Goal: Transaction & Acquisition: Purchase product/service

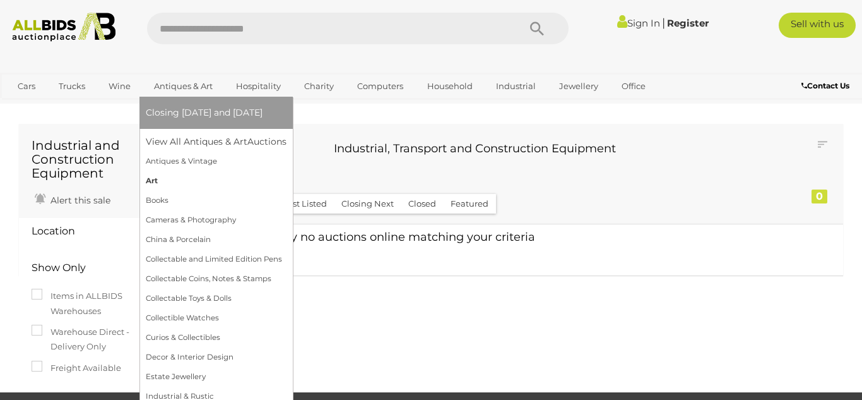
click at [147, 179] on link "Art" at bounding box center [216, 181] width 141 height 20
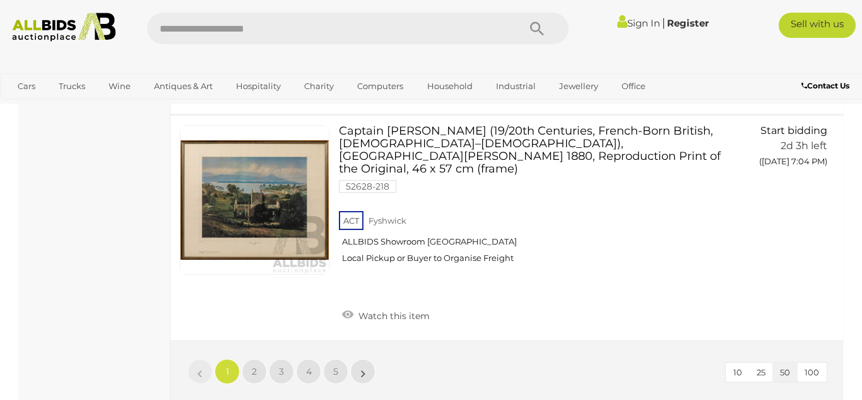
scroll to position [10443, 0]
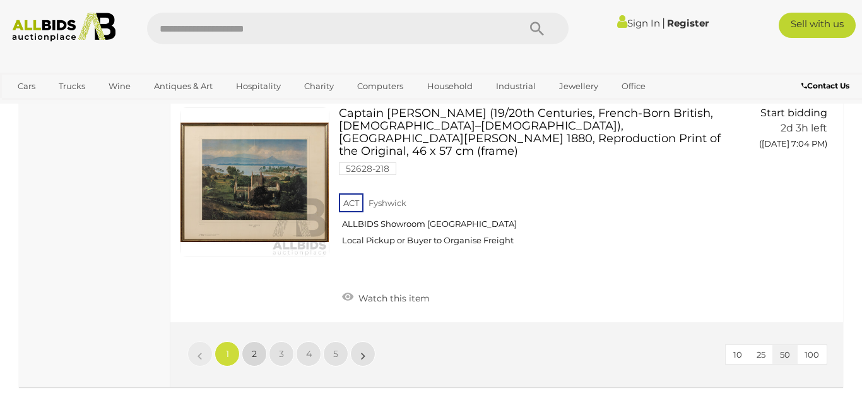
click at [253, 348] on span "2" at bounding box center [254, 353] width 5 height 11
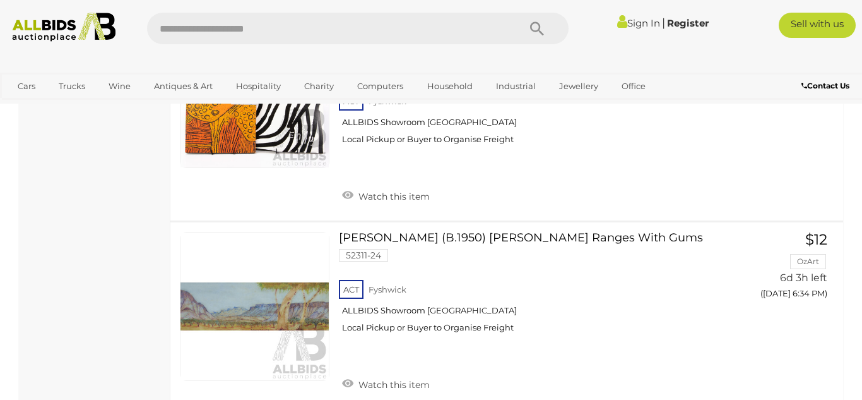
scroll to position [4817, 0]
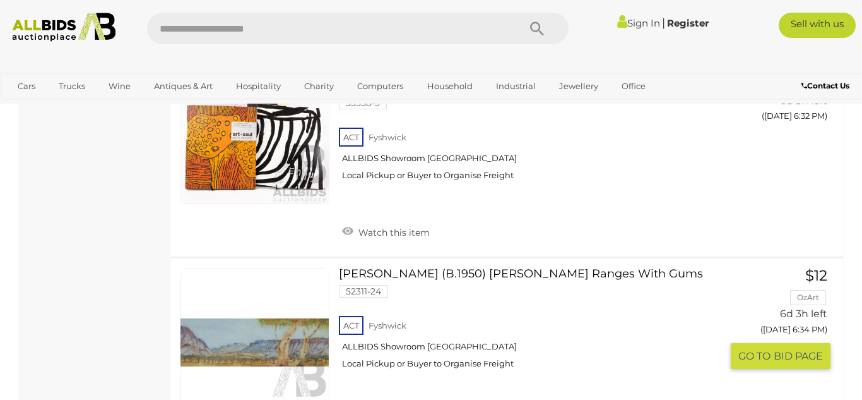
click at [776, 349] on span "BID PAGE" at bounding box center [798, 355] width 49 height 13
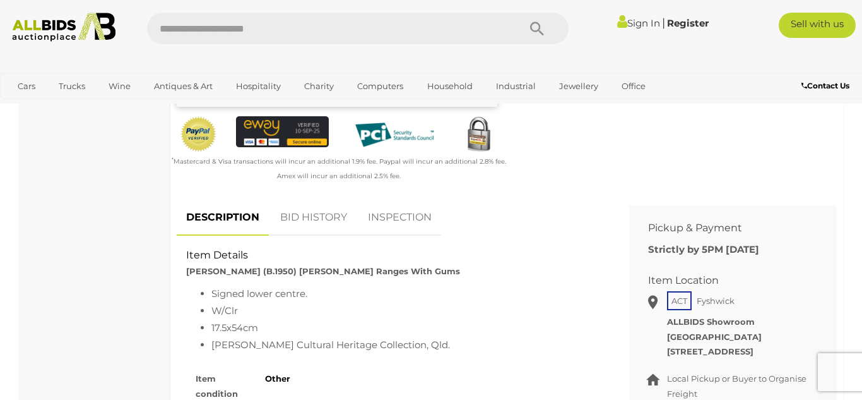
scroll to position [361, 0]
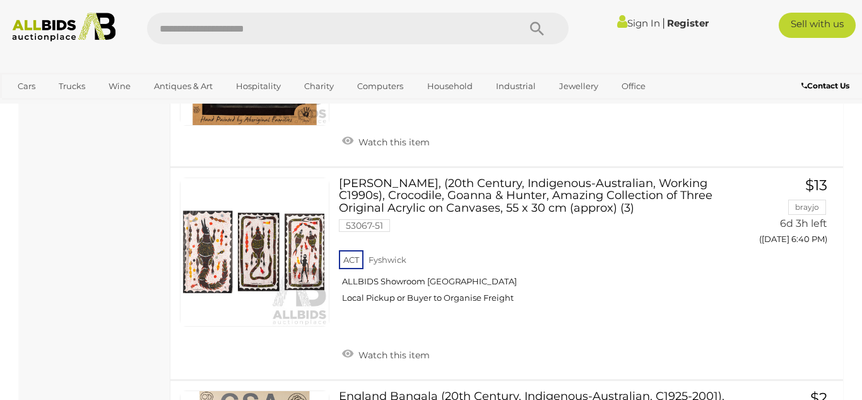
scroll to position [5466, 0]
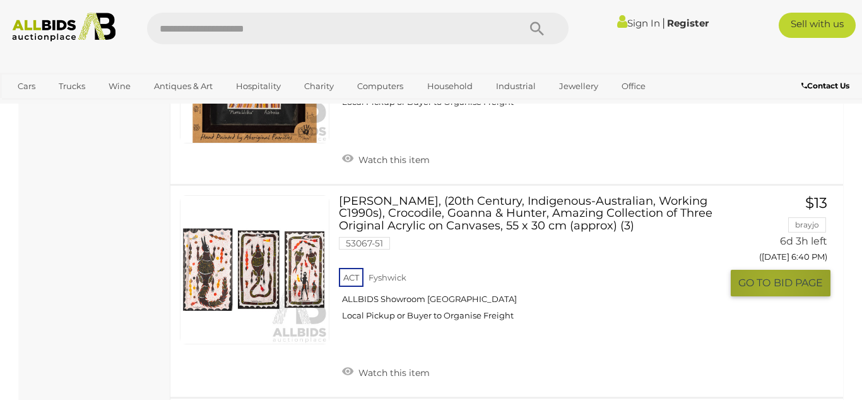
click at [773, 276] on span "GO TO" at bounding box center [756, 282] width 35 height 13
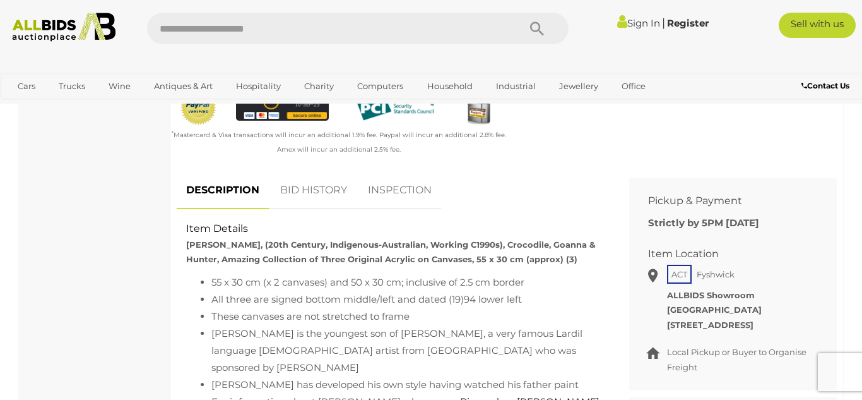
scroll to position [434, 0]
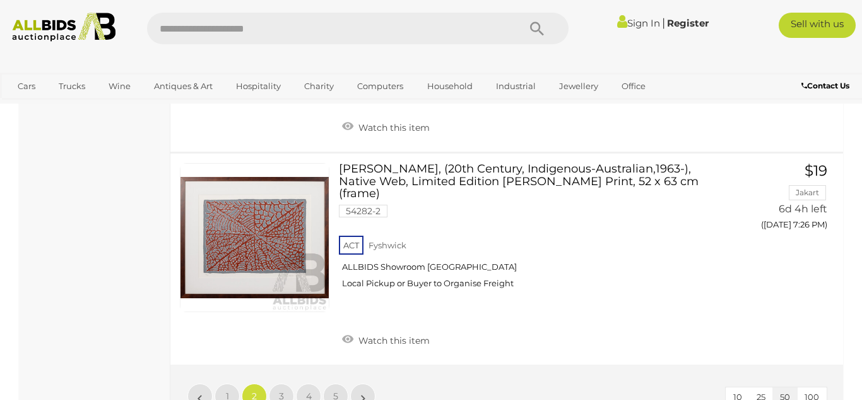
scroll to position [10435, 0]
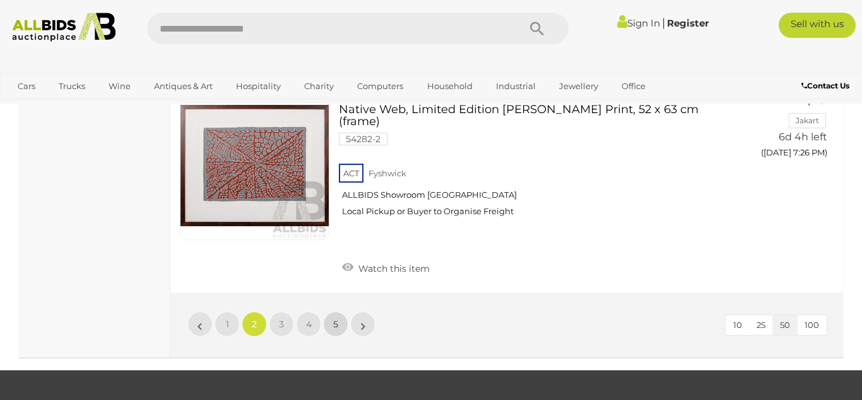
click at [336, 318] on span "5" at bounding box center [335, 323] width 5 height 11
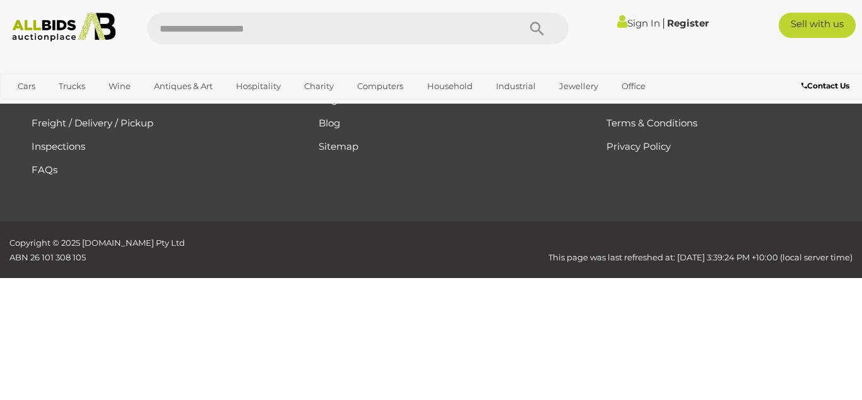
scroll to position [170, 0]
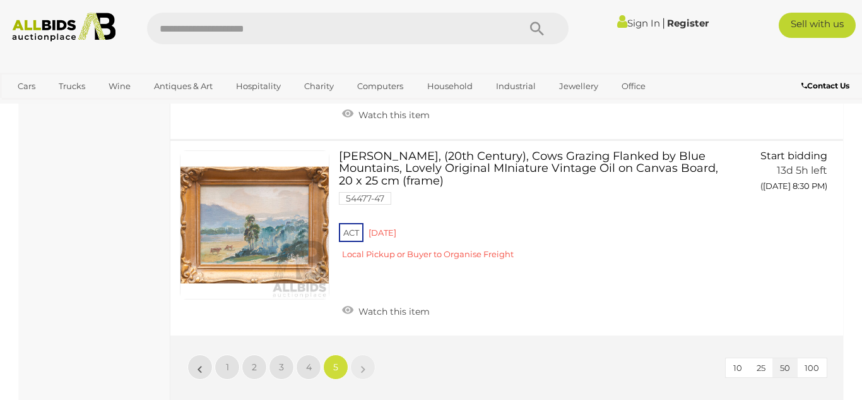
scroll to position [2656, 0]
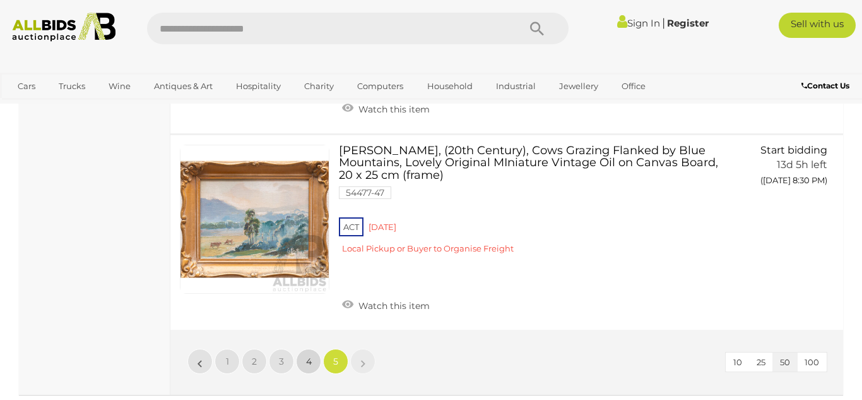
click at [306, 355] on span "4" at bounding box center [309, 360] width 6 height 11
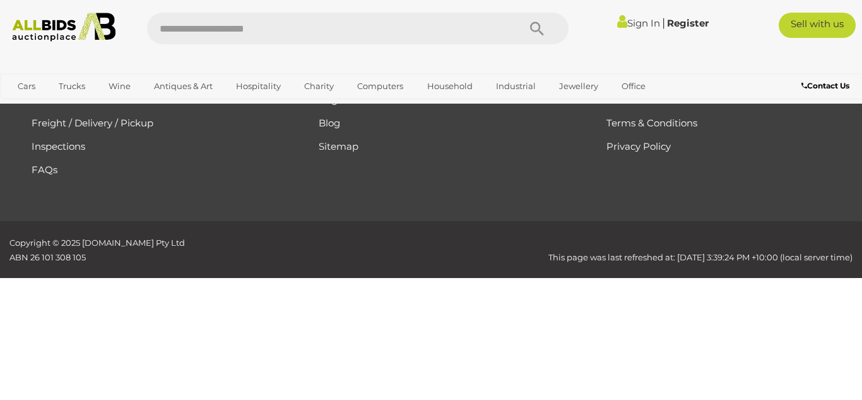
scroll to position [170, 0]
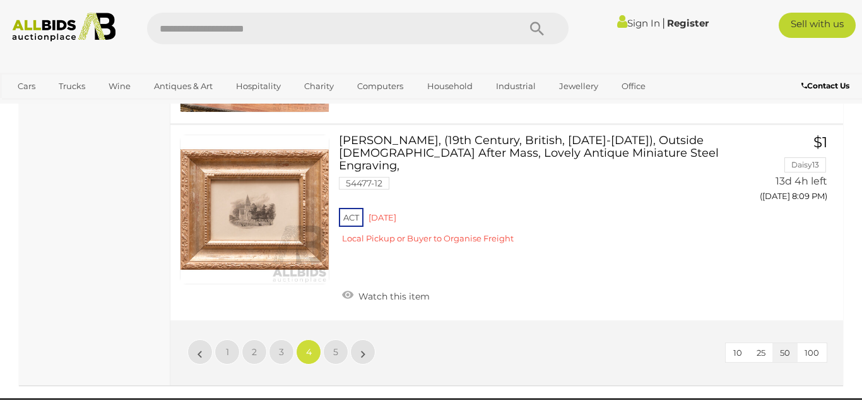
scroll to position [9535, 0]
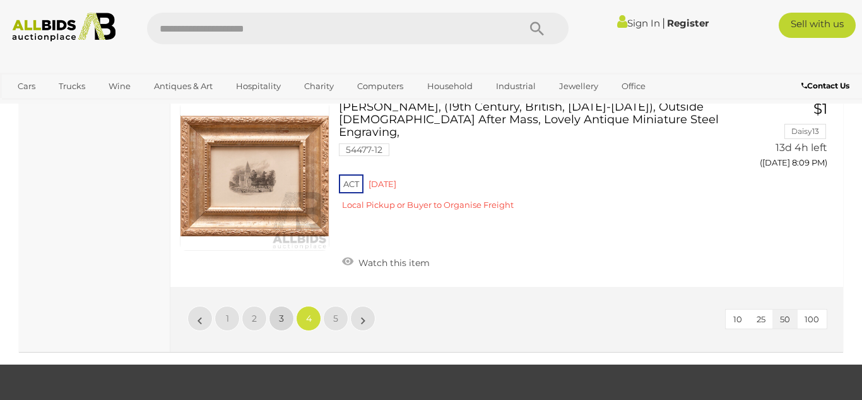
click at [278, 306] on link "3" at bounding box center [281, 318] width 25 height 25
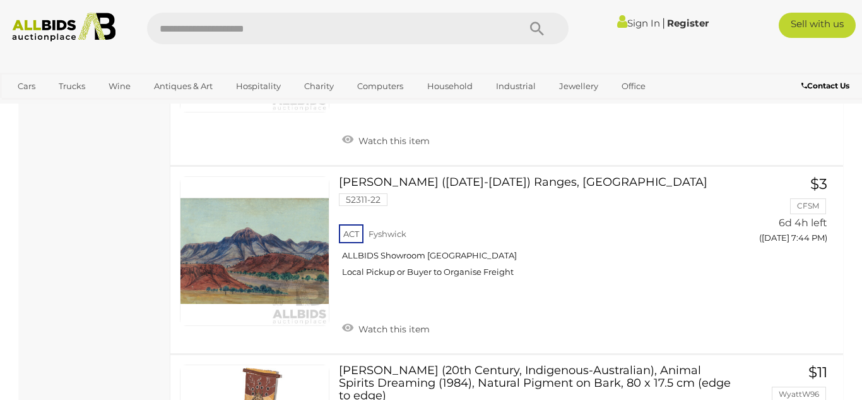
scroll to position [1579, 0]
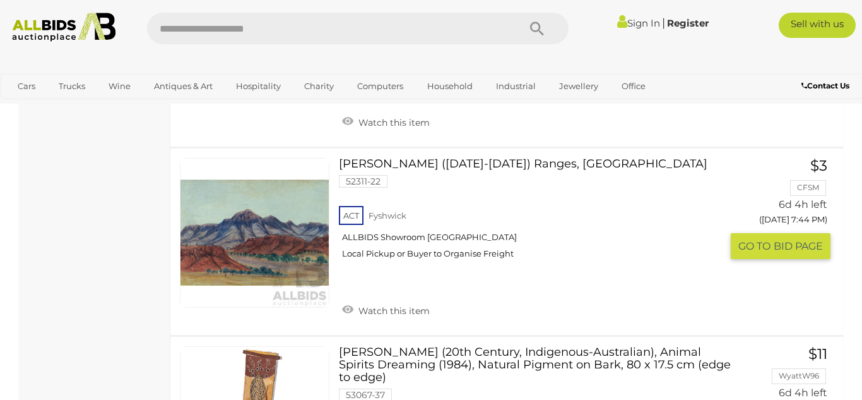
click at [779, 259] on button "GO TO BID PAGE" at bounding box center [781, 246] width 100 height 26
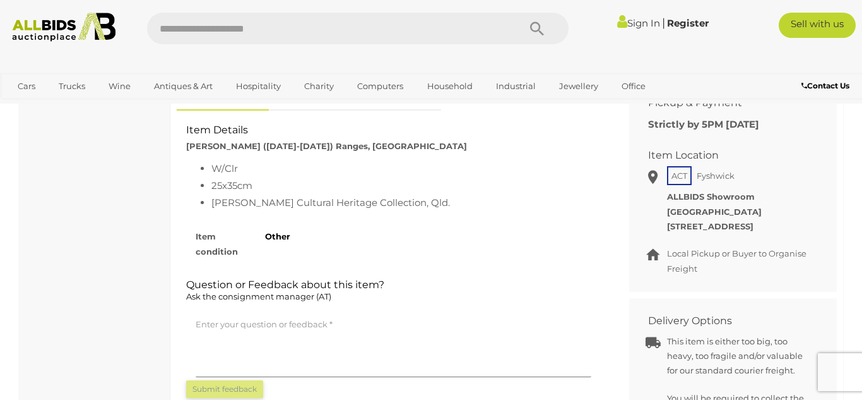
scroll to position [528, 0]
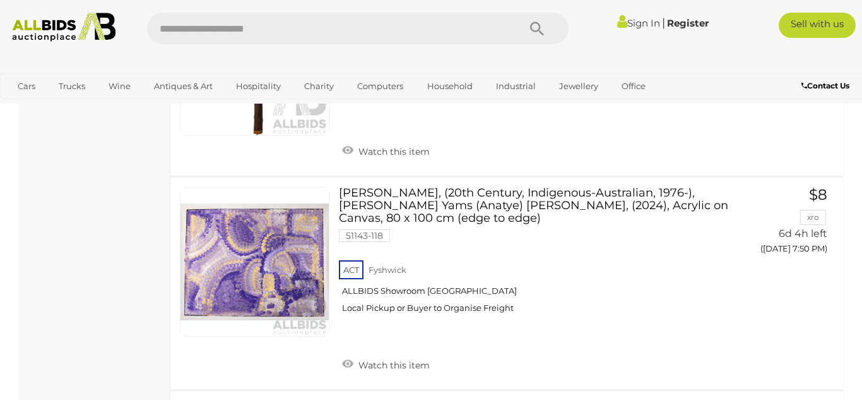
scroll to position [2205, 0]
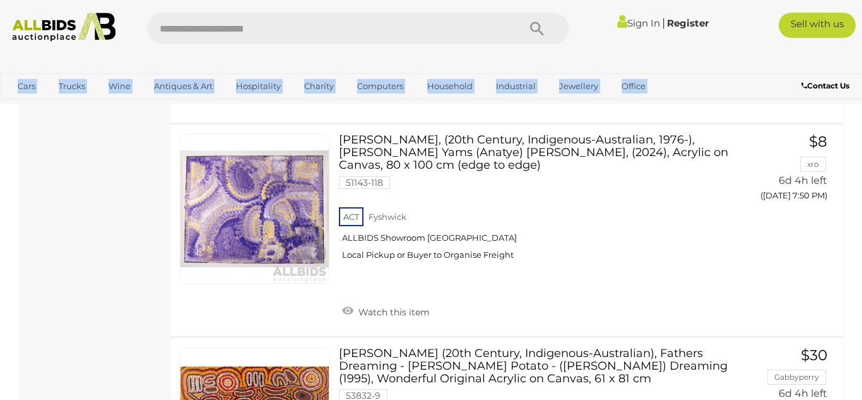
drag, startPoint x: 860, startPoint y: 64, endPoint x: 854, endPoint y: 97, distance: 33.3
click at [854, 97] on div "Cars Closing on Weekdays View All Cars Auctions" at bounding box center [431, 85] width 862 height 25
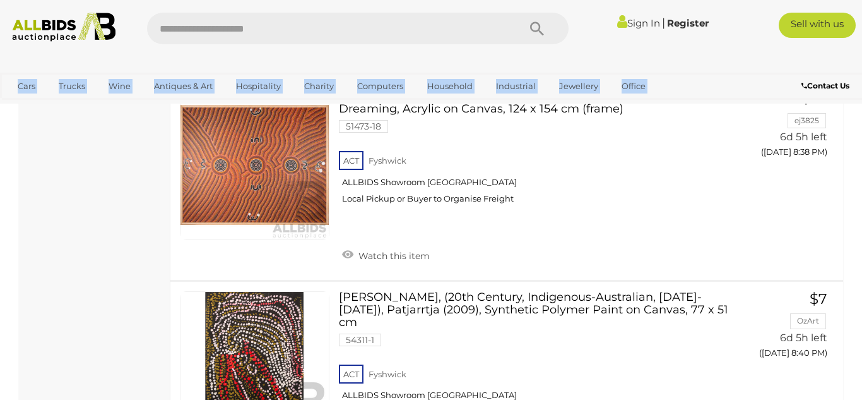
scroll to position [7233, 0]
